Goal: Task Accomplishment & Management: Use online tool/utility

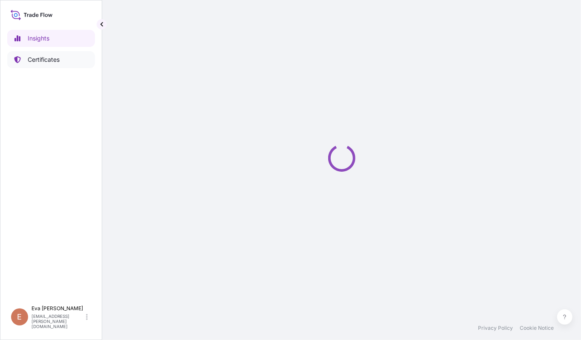
select select "2025"
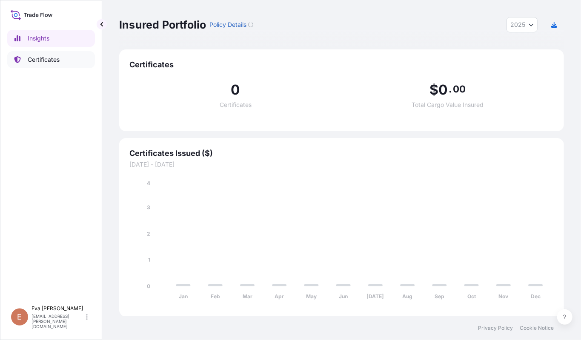
click at [43, 56] on p "Certificates" at bounding box center [44, 59] width 32 height 9
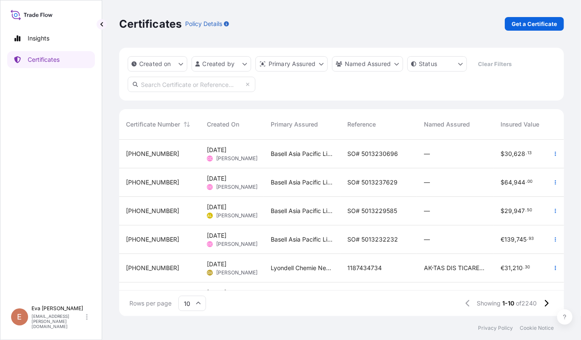
scroll to position [143, 0]
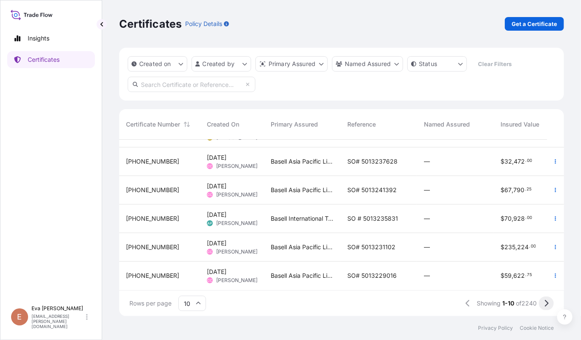
click at [544, 301] on icon at bounding box center [546, 303] width 5 height 8
click at [237, 65] on html "Insights Certificates E [PERSON_NAME] [PERSON_NAME][EMAIL_ADDRESS][PERSON_NAME]…" at bounding box center [290, 170] width 581 height 340
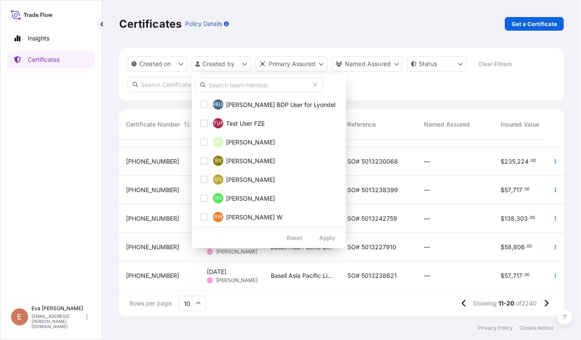
scroll to position [1122, 0]
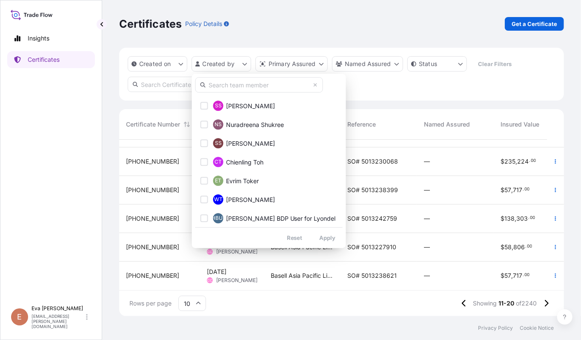
click at [223, 87] on input "text" at bounding box center [259, 84] width 128 height 15
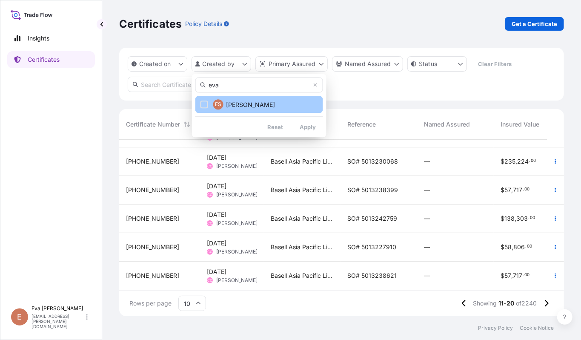
type input "eva"
click at [206, 104] on div "Select Option" at bounding box center [204, 104] width 8 height 8
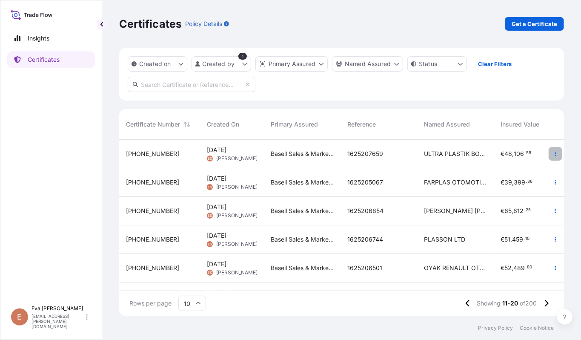
click at [553, 152] on icon "button" at bounding box center [555, 153] width 5 height 5
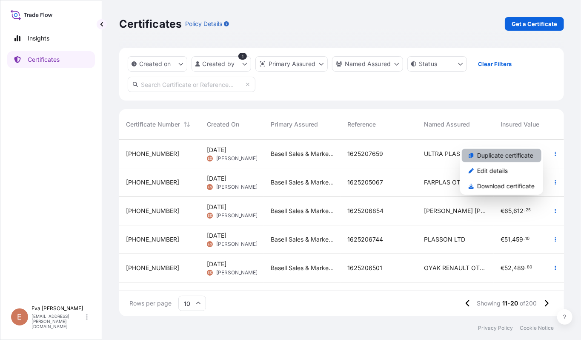
click at [490, 157] on p "Duplicate certificate" at bounding box center [505, 155] width 56 height 9
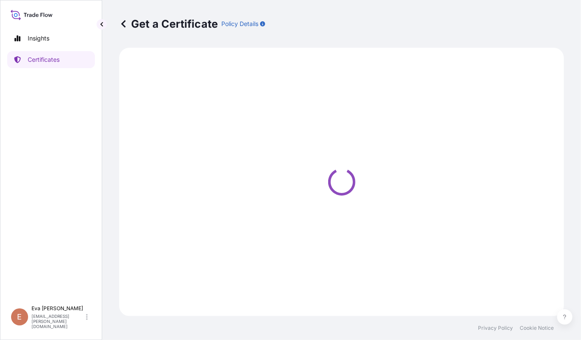
select select "Sea"
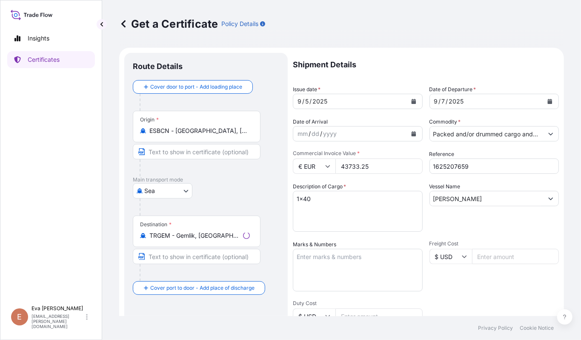
select select "32164"
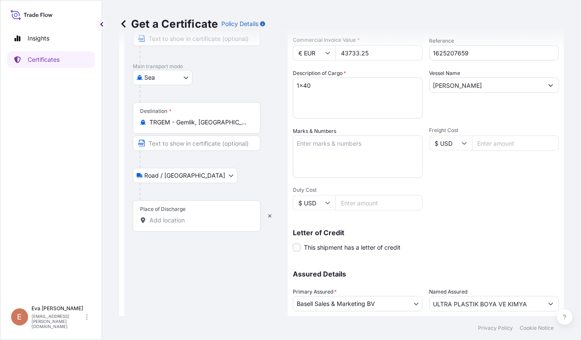
click at [187, 208] on div "Place of Discharge" at bounding box center [197, 215] width 128 height 31
click at [187, 216] on input "Place of Discharge" at bounding box center [199, 220] width 100 height 9
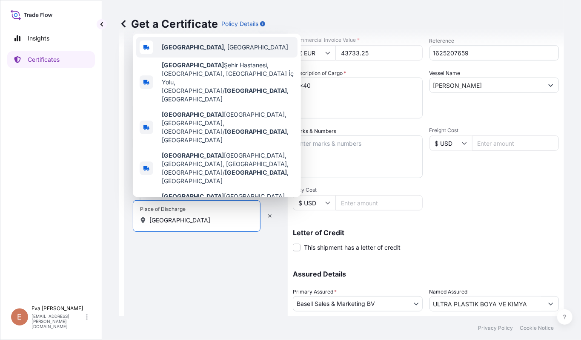
click at [188, 51] on span "[GEOGRAPHIC_DATA] , [GEOGRAPHIC_DATA]" at bounding box center [225, 47] width 126 height 9
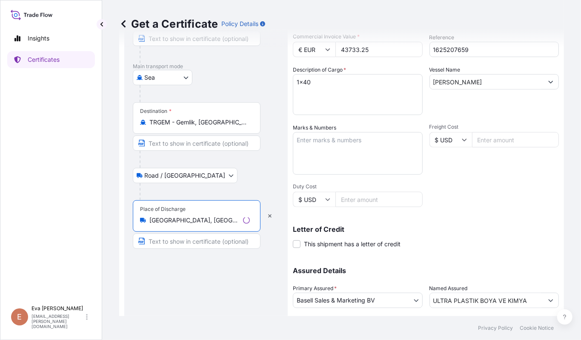
scroll to position [0, 0]
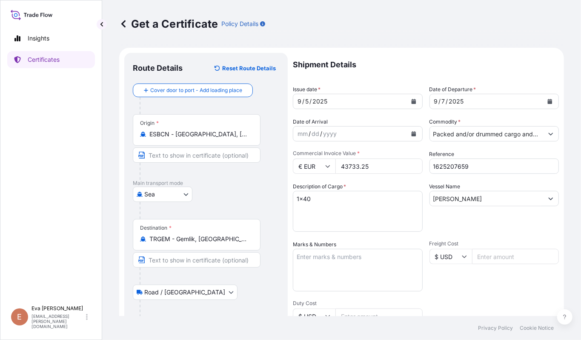
type input "[GEOGRAPHIC_DATA], [GEOGRAPHIC_DATA]"
click at [412, 101] on button "Calendar" at bounding box center [414, 101] width 14 height 14
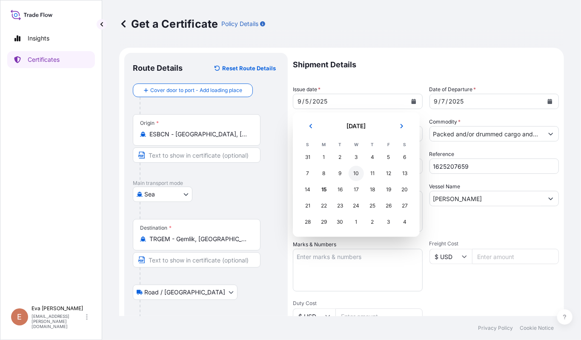
click at [354, 175] on div "10" at bounding box center [355, 173] width 15 height 15
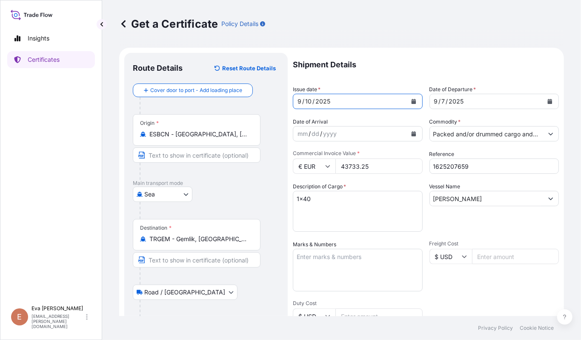
click at [545, 102] on button "Calendar" at bounding box center [550, 101] width 14 height 14
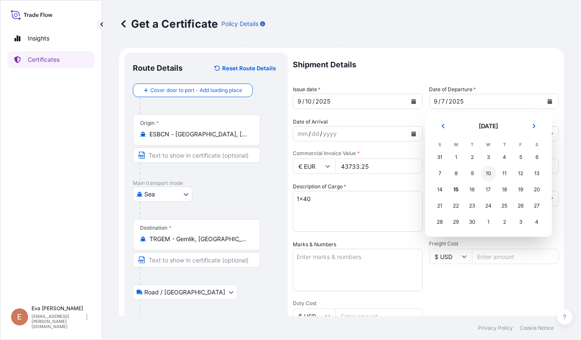
click at [488, 174] on div "10" at bounding box center [488, 173] width 15 height 15
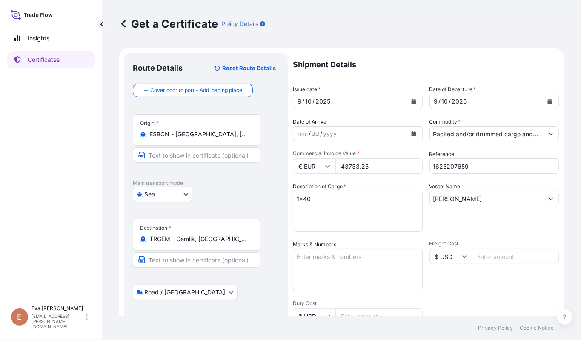
drag, startPoint x: 359, startPoint y: 167, endPoint x: 313, endPoint y: 163, distance: 46.1
click at [313, 163] on div "€ EUR 43733.25" at bounding box center [358, 165] width 130 height 15
type input "40788"
click at [505, 169] on input "1625207659" at bounding box center [494, 165] width 130 height 15
type input "1625207801"
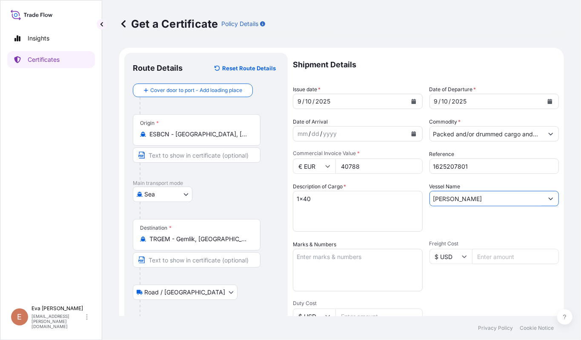
drag, startPoint x: 487, startPoint y: 200, endPoint x: 388, endPoint y: 199, distance: 98.7
click at [388, 199] on div "Shipment Details Issue date * [DATE] Date of Departure * [DATE] Date of Arrival…" at bounding box center [426, 255] width 266 height 405
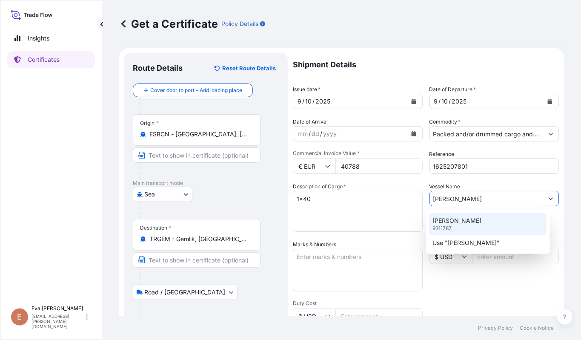
click at [457, 224] on p "[PERSON_NAME]" at bounding box center [456, 220] width 49 height 9
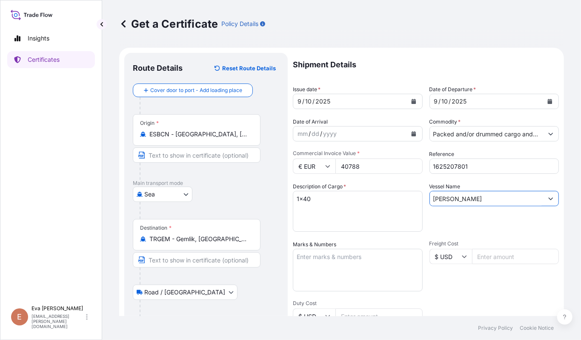
scroll to position [171, 0]
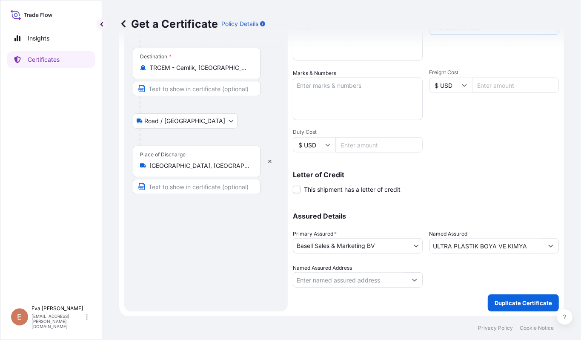
type input "[PERSON_NAME]"
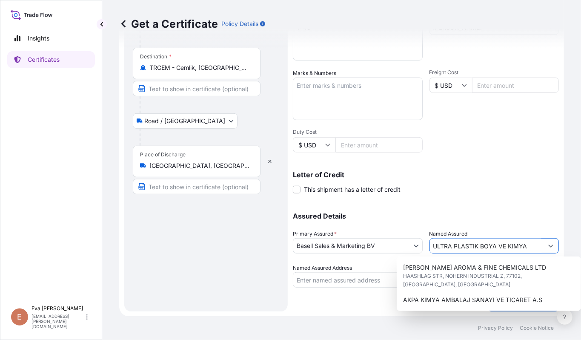
drag, startPoint x: 527, startPoint y: 244, endPoint x: 203, endPoint y: 212, distance: 325.3
click at [203, 213] on form "Route Details Reset Route Details Cover door to port - Add loading place Place …" at bounding box center [341, 96] width 445 height 439
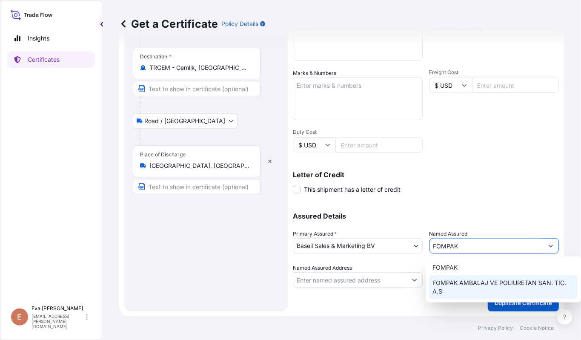
click at [479, 283] on span "FOMPAK AMBALAJ VE POLIURETAN SAN. TIC. A.S" at bounding box center [503, 286] width 142 height 17
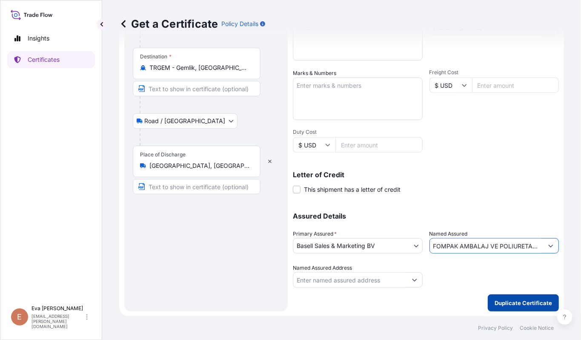
type input "FOMPAK AMBALAJ VE POLIURETAN SAN. TIC. A.S"
click at [518, 305] on p "Duplicate Certificate" at bounding box center [522, 302] width 57 height 9
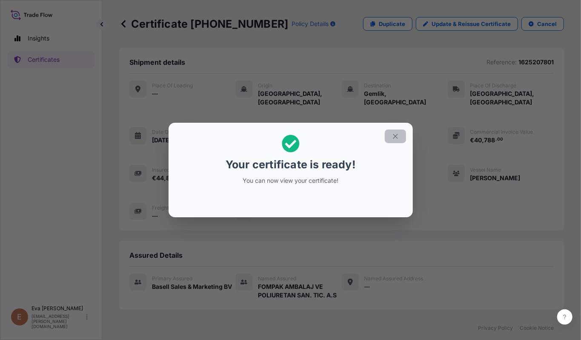
click at [395, 138] on icon "button" at bounding box center [395, 136] width 8 height 8
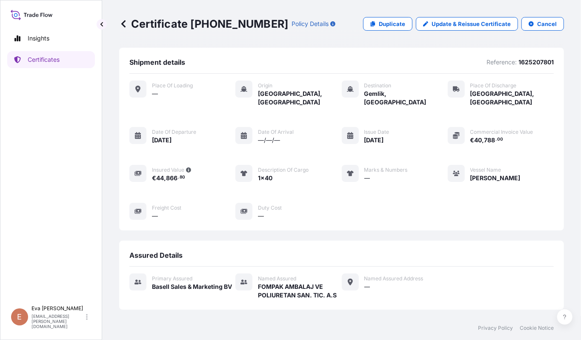
scroll to position [170, 0]
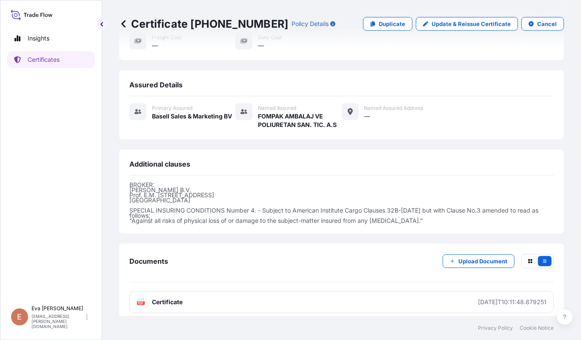
click at [141, 301] on text "PDF" at bounding box center [141, 302] width 6 height 3
click at [379, 23] on p "Duplicate" at bounding box center [392, 24] width 26 height 9
select select "Sea"
select select "Road / [GEOGRAPHIC_DATA]"
select select "32164"
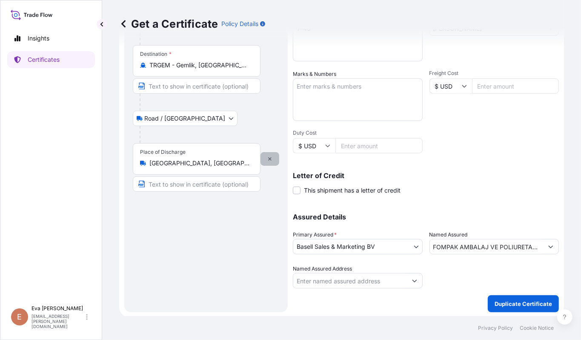
click at [270, 158] on icon "button" at bounding box center [269, 158] width 5 height 5
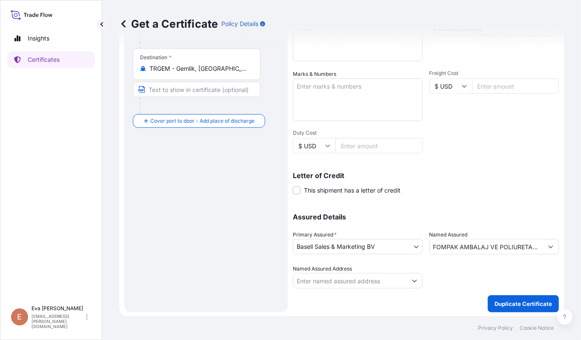
scroll to position [171, 0]
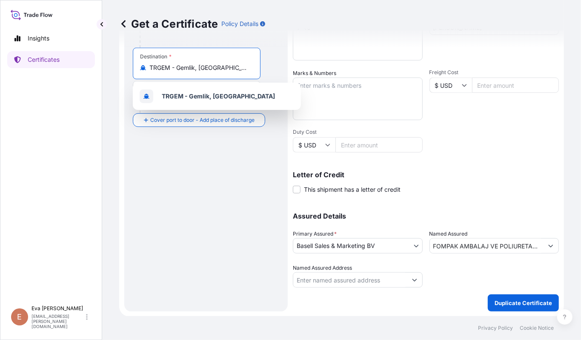
drag, startPoint x: 226, startPoint y: 64, endPoint x: 128, endPoint y: 60, distance: 97.9
click at [128, 60] on div "Route Details Reset Route Details Cover door to port - Add loading place Place …" at bounding box center [205, 96] width 163 height 429
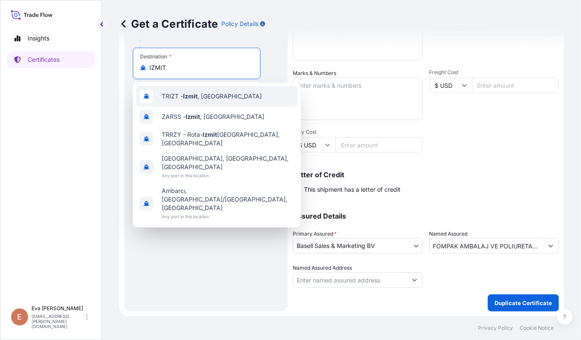
click at [173, 98] on span "TRIZT - [GEOGRAPHIC_DATA] , [GEOGRAPHIC_DATA]" at bounding box center [212, 96] width 100 height 9
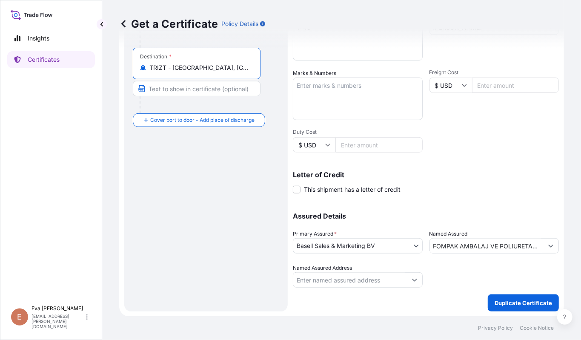
scroll to position [1, 0]
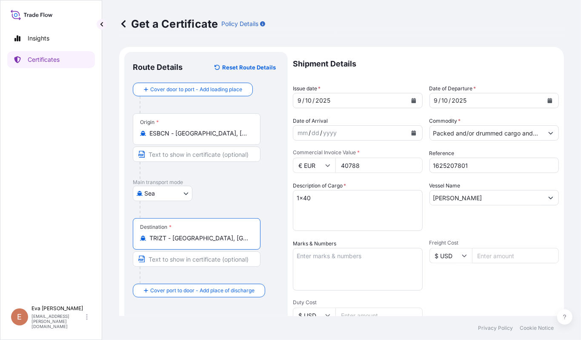
type input "TRIZT - [GEOGRAPHIC_DATA], [GEOGRAPHIC_DATA]"
click at [408, 97] on button "Calendar" at bounding box center [414, 101] width 14 height 14
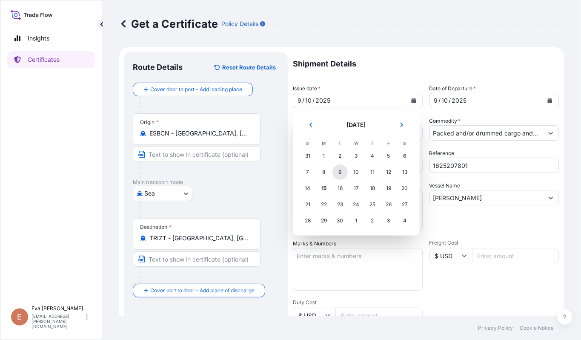
click at [338, 174] on div "9" at bounding box center [339, 171] width 15 height 15
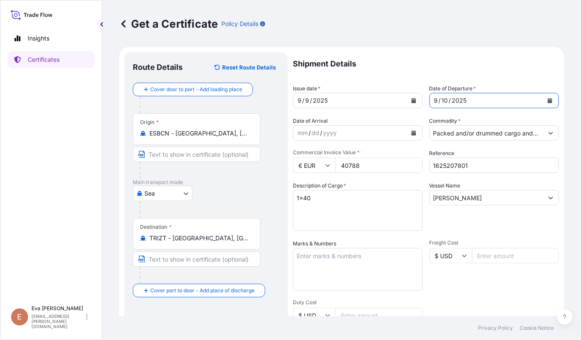
click at [547, 98] on icon "Calendar" at bounding box center [549, 100] width 5 height 5
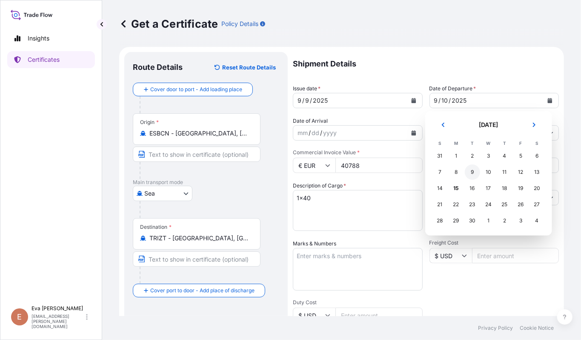
click at [471, 172] on div "9" at bounding box center [472, 171] width 15 height 15
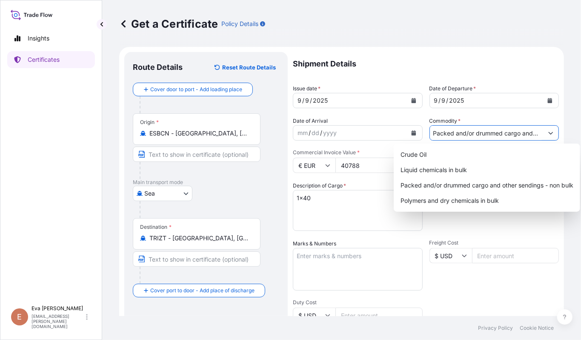
click at [504, 128] on input "Packed and/or drummed cargo and other sendings - non bulk" at bounding box center [487, 132] width 114 height 15
click at [466, 201] on div "Polymers and dry chemicals in bulk" at bounding box center [487, 200] width 180 height 15
type input "Polymers and dry chemicals in bulk"
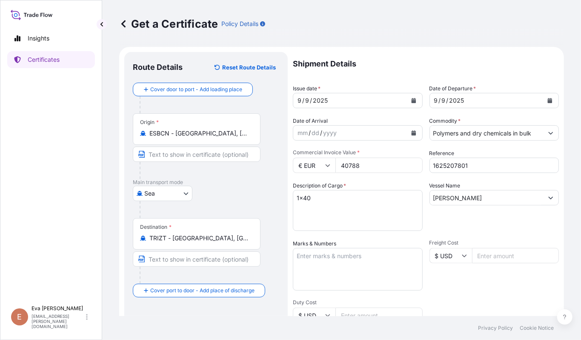
drag, startPoint x: 368, startPoint y: 166, endPoint x: 60, endPoint y: 118, distance: 311.6
click at [62, 124] on div "Insights Certificates E [PERSON_NAME] [PERSON_NAME][EMAIL_ADDRESS][PERSON_NAME]…" at bounding box center [290, 170] width 581 height 340
type input "29082.54"
drag, startPoint x: 467, startPoint y: 164, endPoint x: 450, endPoint y: 162, distance: 17.2
click at [450, 162] on input "1625207801" at bounding box center [494, 164] width 130 height 15
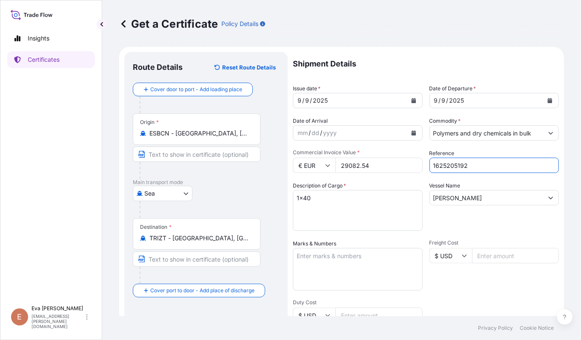
type input "1625205192"
click at [488, 196] on input "[PERSON_NAME]" at bounding box center [487, 197] width 114 height 15
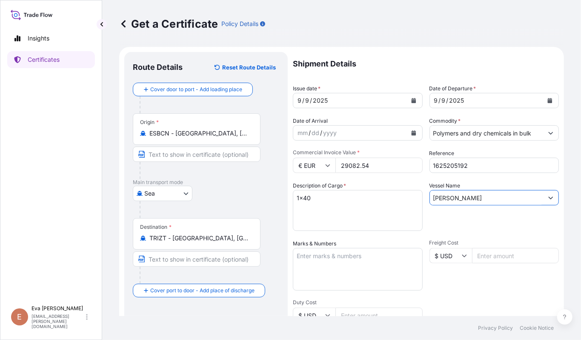
drag, startPoint x: 523, startPoint y: 196, endPoint x: 317, endPoint y: 211, distance: 206.9
click at [324, 196] on div "Shipment Details Issue date * [DATE] Date of Departure * [DATE] Date of Arrival…" at bounding box center [426, 254] width 266 height 405
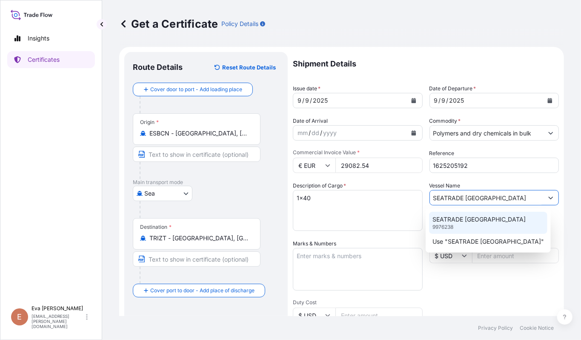
click at [489, 218] on p "SEATRADE [GEOGRAPHIC_DATA]" at bounding box center [478, 219] width 93 height 9
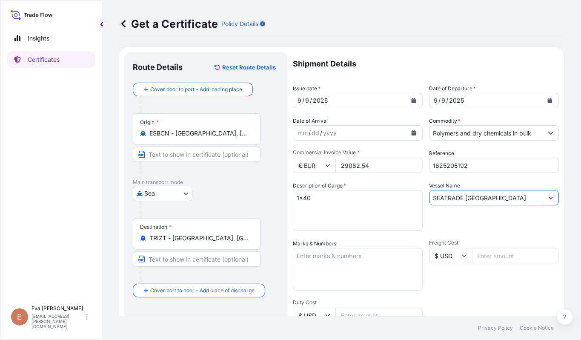
scroll to position [58, 0]
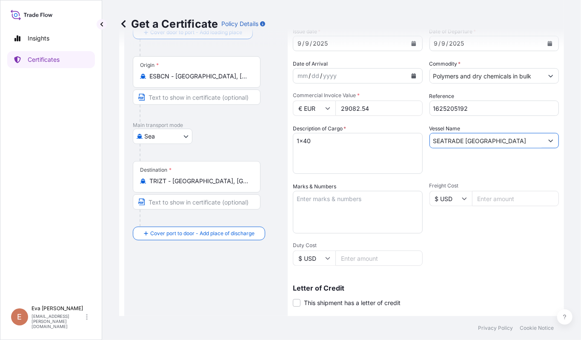
type input "SEATRADE [GEOGRAPHIC_DATA]"
click at [307, 140] on textarea "1x40" at bounding box center [358, 153] width 130 height 41
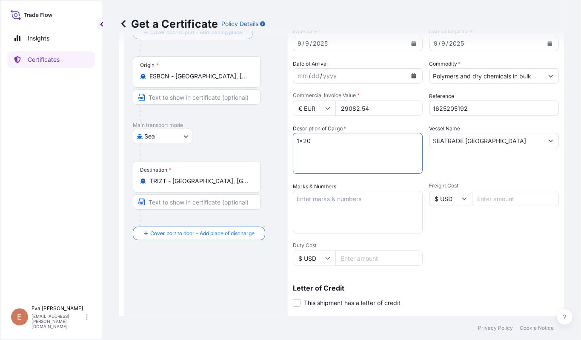
scroll to position [171, 0]
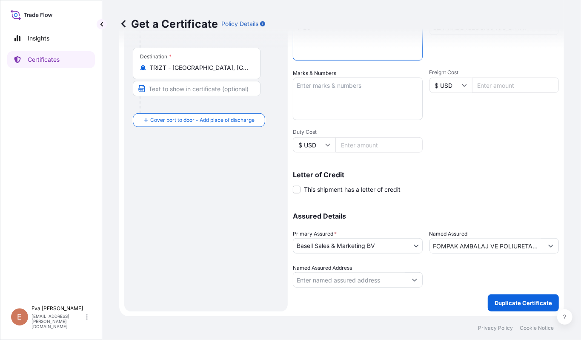
type textarea "1x20"
click at [543, 245] on button "Show suggestions" at bounding box center [550, 245] width 15 height 15
click at [0, 232] on div "Insights Certificates E [PERSON_NAME] [PERSON_NAME][EMAIL_ADDRESS][PERSON_NAME]…" at bounding box center [290, 170] width 581 height 340
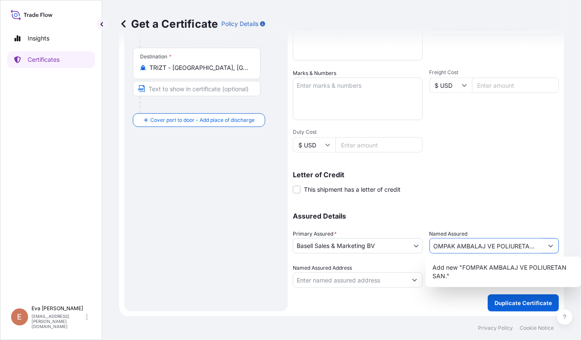
scroll to position [0, 0]
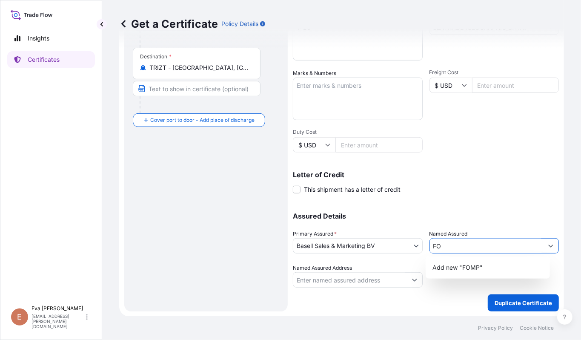
type input "F"
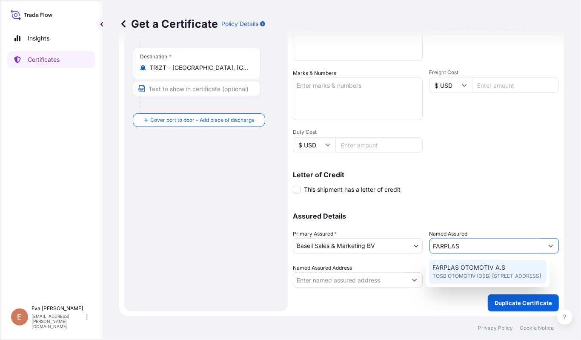
click at [468, 273] on span "TOSB OTOMOTIV (OSB) [STREET_ADDRESS]" at bounding box center [486, 275] width 108 height 9
type input "FARPLAS OTOMOTIV A.S"
type input "TOSB OTOMOTIV (OSB) MAH.3.CAD NO:11/2"
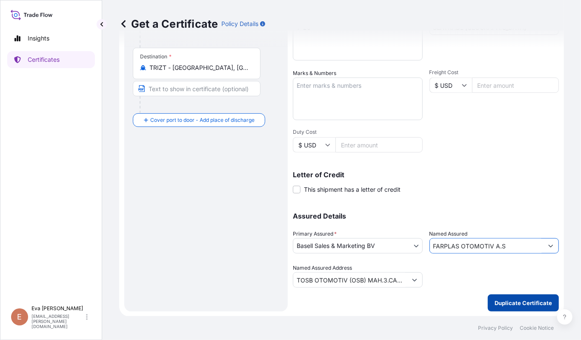
type input "FARPLAS OTOMOTIV A.S"
click at [522, 300] on p "Duplicate Certificate" at bounding box center [522, 302] width 57 height 9
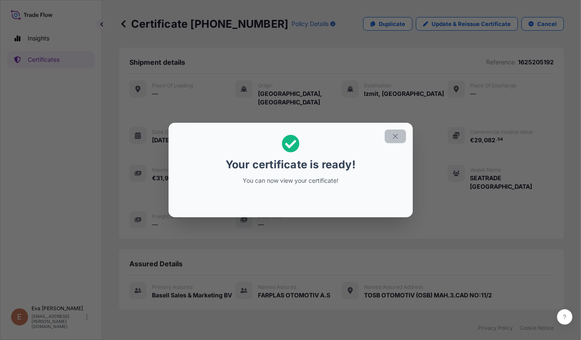
click at [394, 137] on icon "button" at bounding box center [395, 136] width 8 height 8
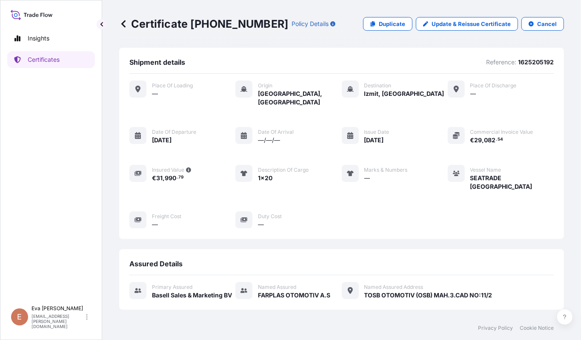
scroll to position [167, 0]
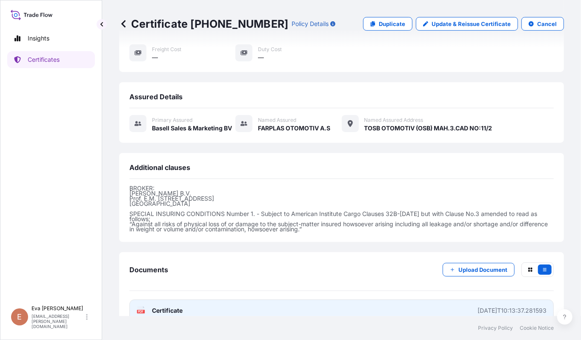
click at [141, 310] on text "PDF" at bounding box center [141, 311] width 6 height 3
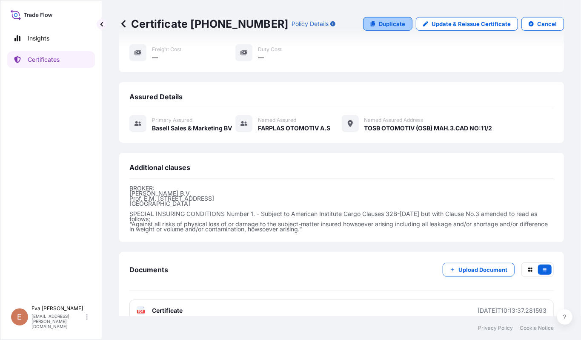
click at [391, 27] on p "Duplicate" at bounding box center [392, 24] width 26 height 9
select select "Sea"
select select "32164"
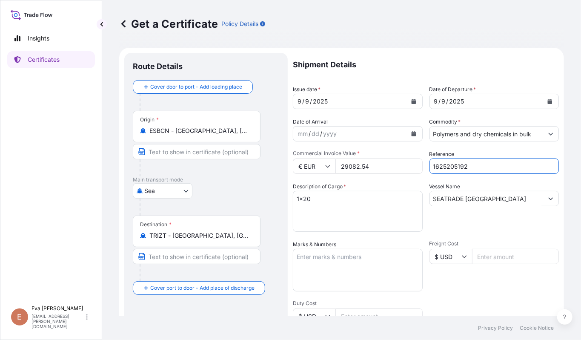
drag, startPoint x: 478, startPoint y: 163, endPoint x: 431, endPoint y: 163, distance: 47.2
click at [431, 163] on input "1625205192" at bounding box center [494, 165] width 130 height 15
type input "1625206561"
click at [342, 164] on input "29082.54" at bounding box center [378, 165] width 87 height 15
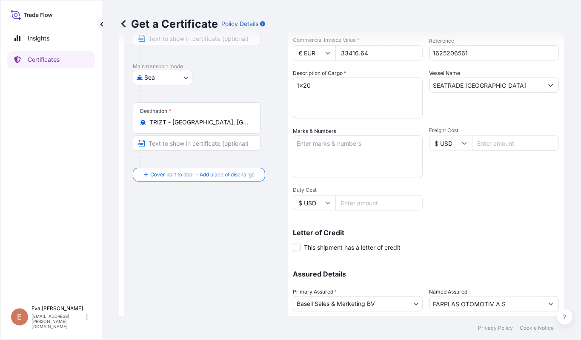
scroll to position [171, 0]
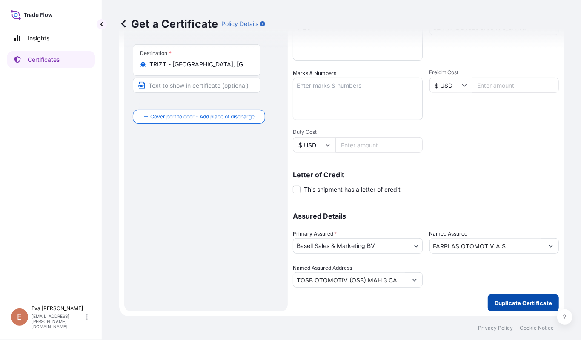
type input "33416.64"
click at [514, 305] on p "Duplicate Certificate" at bounding box center [522, 302] width 57 height 9
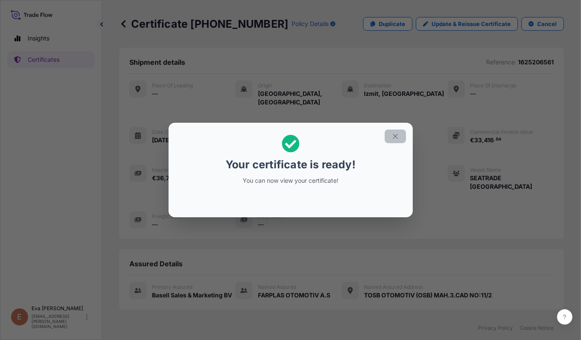
click at [395, 134] on icon "button" at bounding box center [395, 136] width 8 height 8
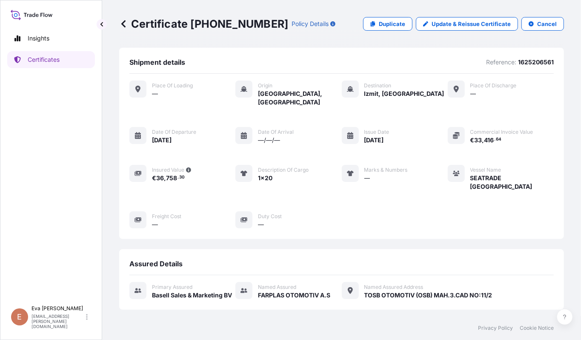
scroll to position [167, 0]
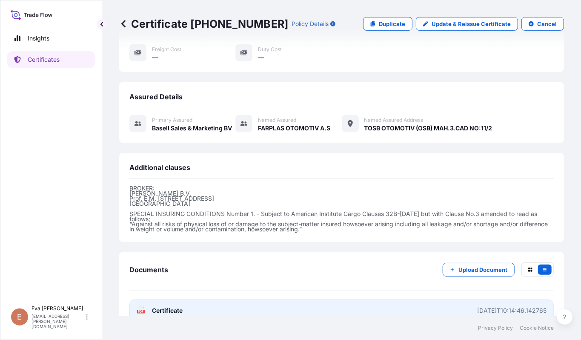
click at [170, 306] on span "Certificate" at bounding box center [167, 310] width 31 height 9
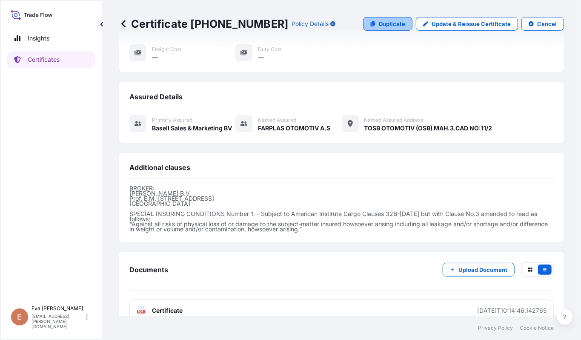
click at [371, 26] on link "Duplicate" at bounding box center [387, 24] width 49 height 14
select select "Sea"
select select "32164"
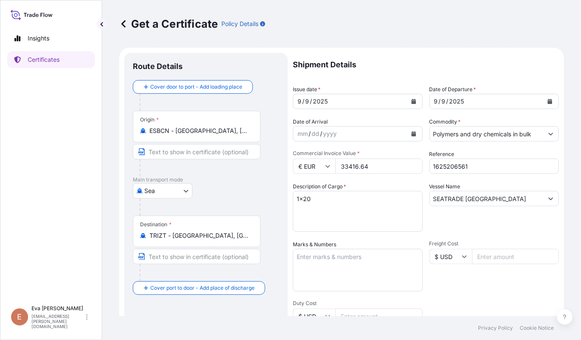
click at [548, 134] on icon "Show suggestions" at bounding box center [550, 133] width 5 height 5
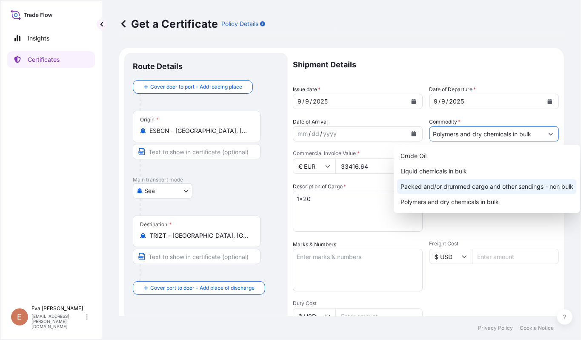
click at [489, 185] on div "Packed and/or drummed cargo and other sendings - non bulk" at bounding box center [487, 186] width 180 height 15
type input "Packed and/or drummed cargo and other sendings - non bulk"
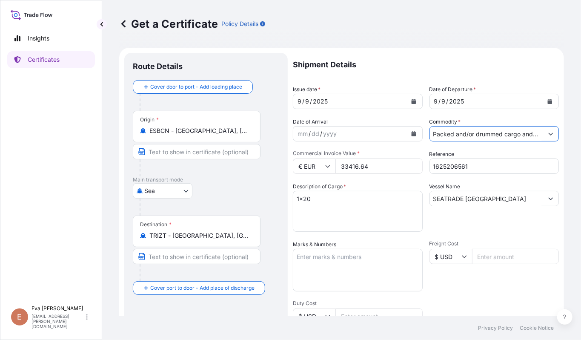
click at [491, 134] on input "Packed and/or drummed cargo and other sendings - non bulk" at bounding box center [487, 133] width 114 height 15
click at [471, 166] on input "1625206561" at bounding box center [494, 165] width 130 height 15
drag, startPoint x: 397, startPoint y: 168, endPoint x: 247, endPoint y: 193, distance: 151.9
click at [217, 167] on form "Route Details Cover door to port - Add loading place Place of loading Road / [G…" at bounding box center [341, 267] width 445 height 439
type input "20702"
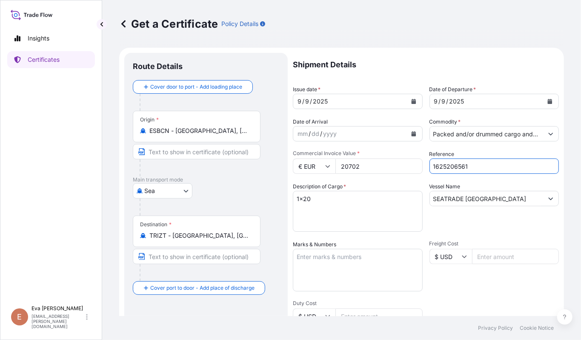
drag, startPoint x: 475, startPoint y: 164, endPoint x: 448, endPoint y: 167, distance: 27.0
click at [448, 167] on input "1625206561" at bounding box center [494, 165] width 130 height 15
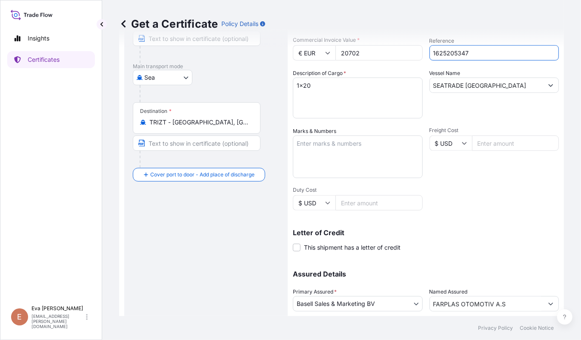
scroll to position [170, 0]
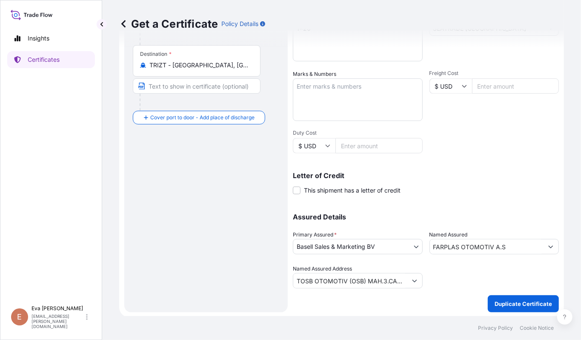
type input "1625205347"
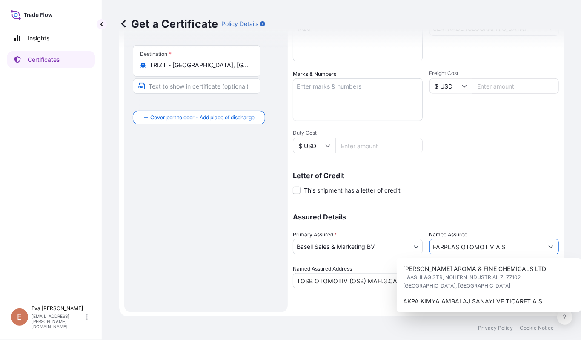
drag, startPoint x: 511, startPoint y: 249, endPoint x: 361, endPoint y: 229, distance: 151.9
click at [361, 229] on div "Assured Details Primary Assured * Basell Sales & Marketing BV Basell Poliolefin…" at bounding box center [426, 245] width 266 height 85
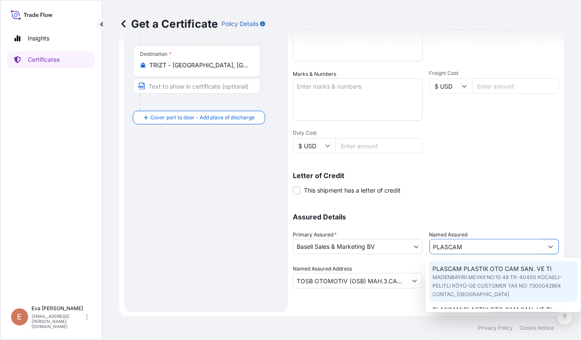
click at [474, 266] on span "PLASCAM PLASTIK OTO CAM SAN. VE TI" at bounding box center [491, 268] width 119 height 9
type input "PLASCAM PLASTIK OTO CAM SAN. VE TI"
type input "MADENBAYIRI MEVKII NO:10 48TR-40400 KOCAELI-PELITLI KÖYÜ-GECUSTOMER TAX NO: 730…"
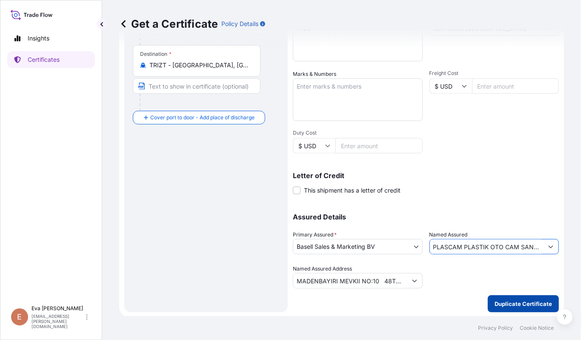
type input "PLASCAM PLASTIK OTO CAM SAN. VE TI"
click at [521, 301] on p "Duplicate Certificate" at bounding box center [522, 303] width 57 height 9
type input "MADENBAYIRI MEVKII NO:10 48TR-40400 KOCAELI-PELITLI KÖYÜ-GECUSTOMER TAX NO: 730…"
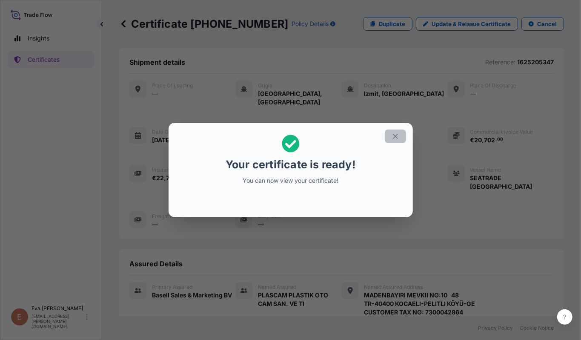
click at [395, 136] on icon "button" at bounding box center [395, 136] width 5 height 5
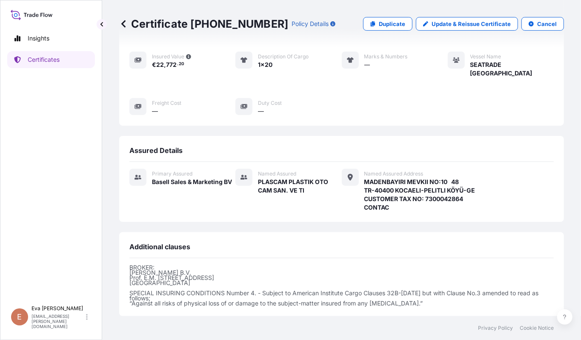
scroll to position [187, 0]
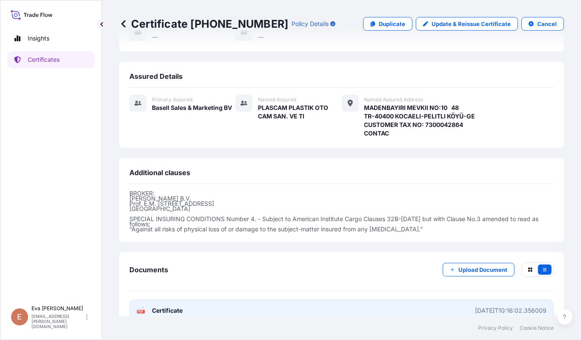
click at [146, 306] on div "PDF Certificate" at bounding box center [160, 310] width 46 height 9
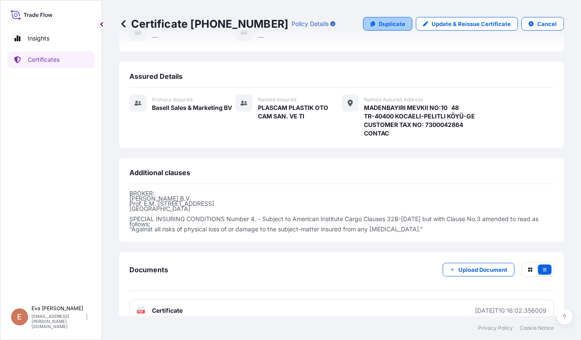
click at [387, 26] on p "Duplicate" at bounding box center [392, 24] width 26 height 9
select select "Sea"
select select "32164"
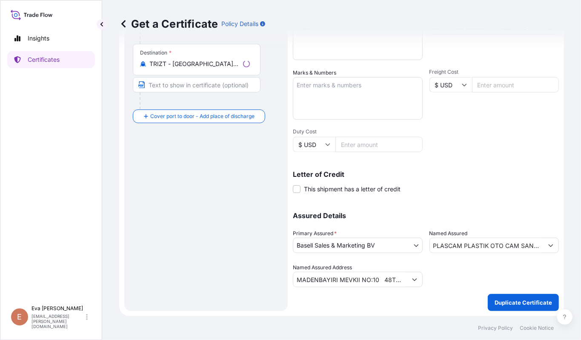
scroll to position [171, 0]
type input "MADENBAYIRI MEVKII NO:10 48TR-40400 KOCAELI-PELITLI KÖYÜ-GECUSTOMER TAX NO: 730…"
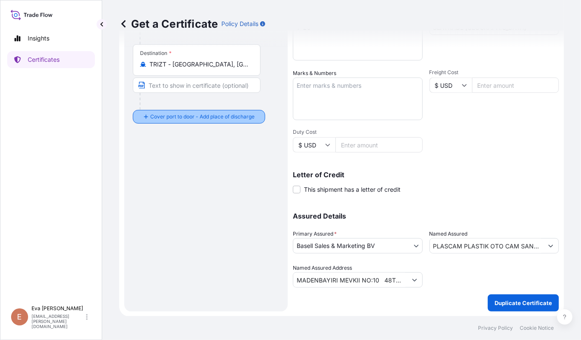
scroll to position [1, 0]
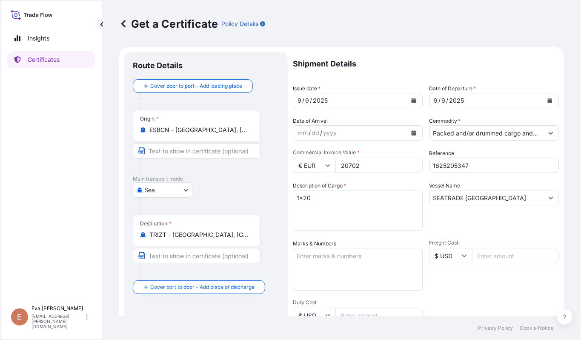
click at [468, 132] on input "Packed and/or drummed cargo and other sendings - non bulk" at bounding box center [487, 132] width 114 height 15
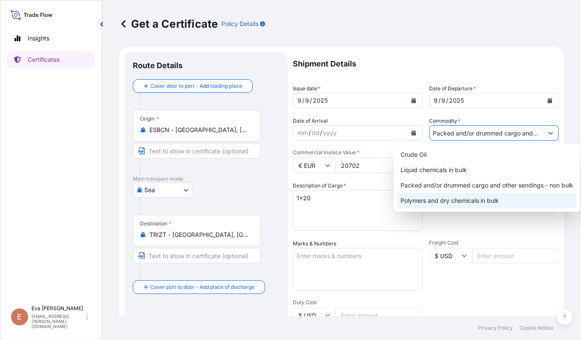
click at [443, 203] on div "Polymers and dry chemicals in bulk" at bounding box center [487, 200] width 180 height 15
type input "Polymers and dry chemicals in bulk"
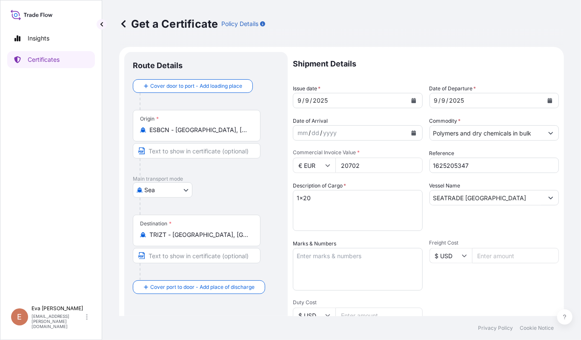
drag, startPoint x: 376, startPoint y: 167, endPoint x: 243, endPoint y: 151, distance: 133.7
click at [243, 151] on form "Route Details Cover door to port - Add loading place Place of loading Road / In…" at bounding box center [341, 266] width 445 height 439
type input "39562.68"
drag, startPoint x: 450, startPoint y: 165, endPoint x: 525, endPoint y: 172, distance: 74.8
click at [525, 172] on input "1625205347" at bounding box center [494, 164] width 130 height 15
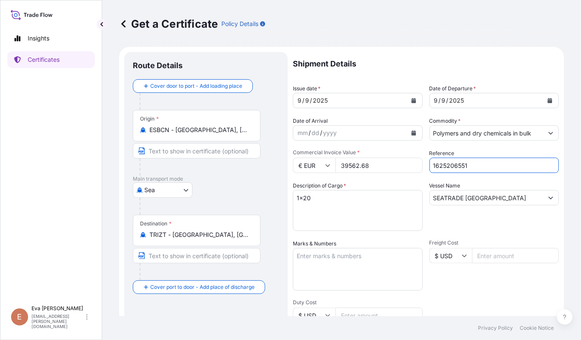
scroll to position [171, 0]
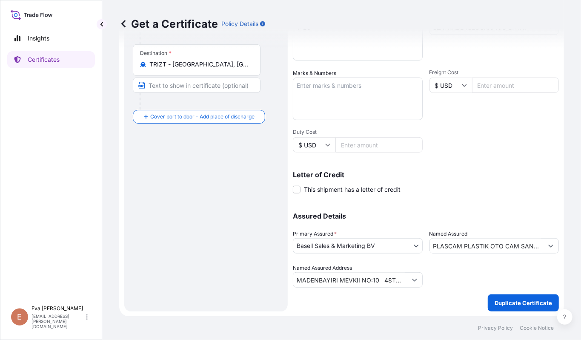
type input "1625206551"
click at [528, 302] on p "Duplicate Certificate" at bounding box center [522, 302] width 57 height 9
type input "MADENBAYIRI MEVKII NO:10 48TR-40400 KOCAELI-PELITLI KÖYÜ-GECUSTOMER TAX NO: 730…"
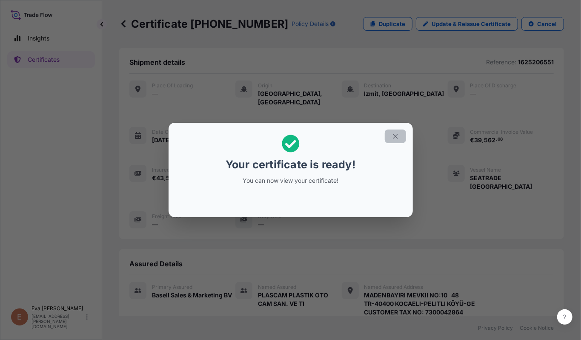
click at [393, 137] on icon "button" at bounding box center [395, 136] width 8 height 8
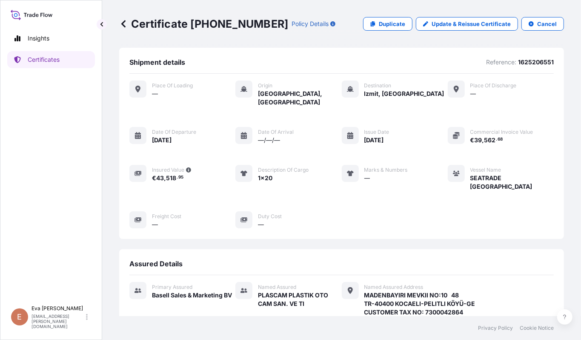
scroll to position [192, 0]
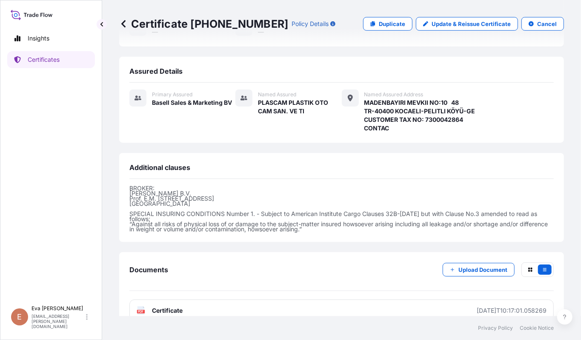
click at [143, 306] on icon at bounding box center [140, 310] width 7 height 9
